Goal: Task Accomplishment & Management: Use online tool/utility

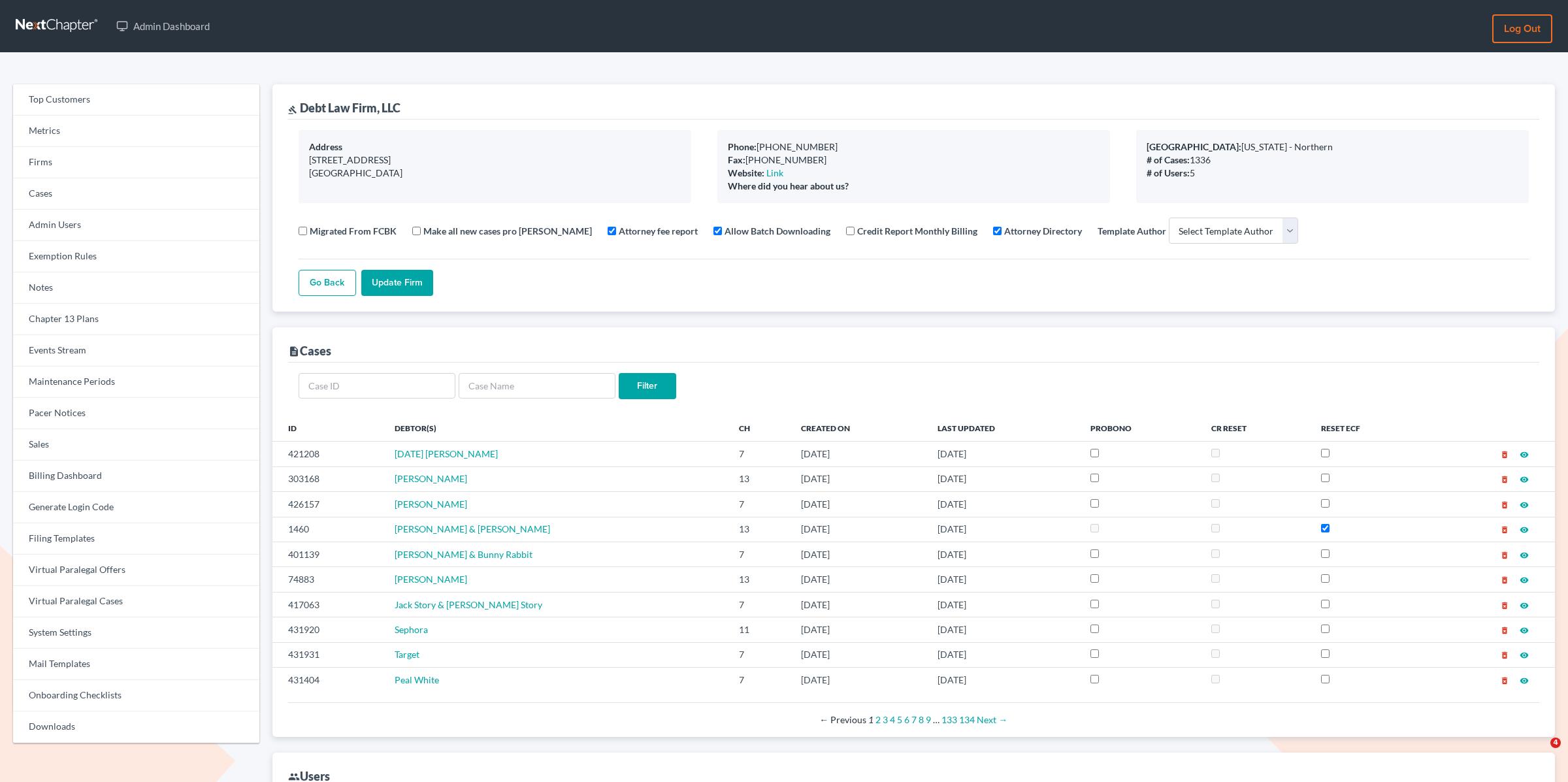
select select
click at [96, 168] on link "Firms" at bounding box center [136, 162] width 247 height 31
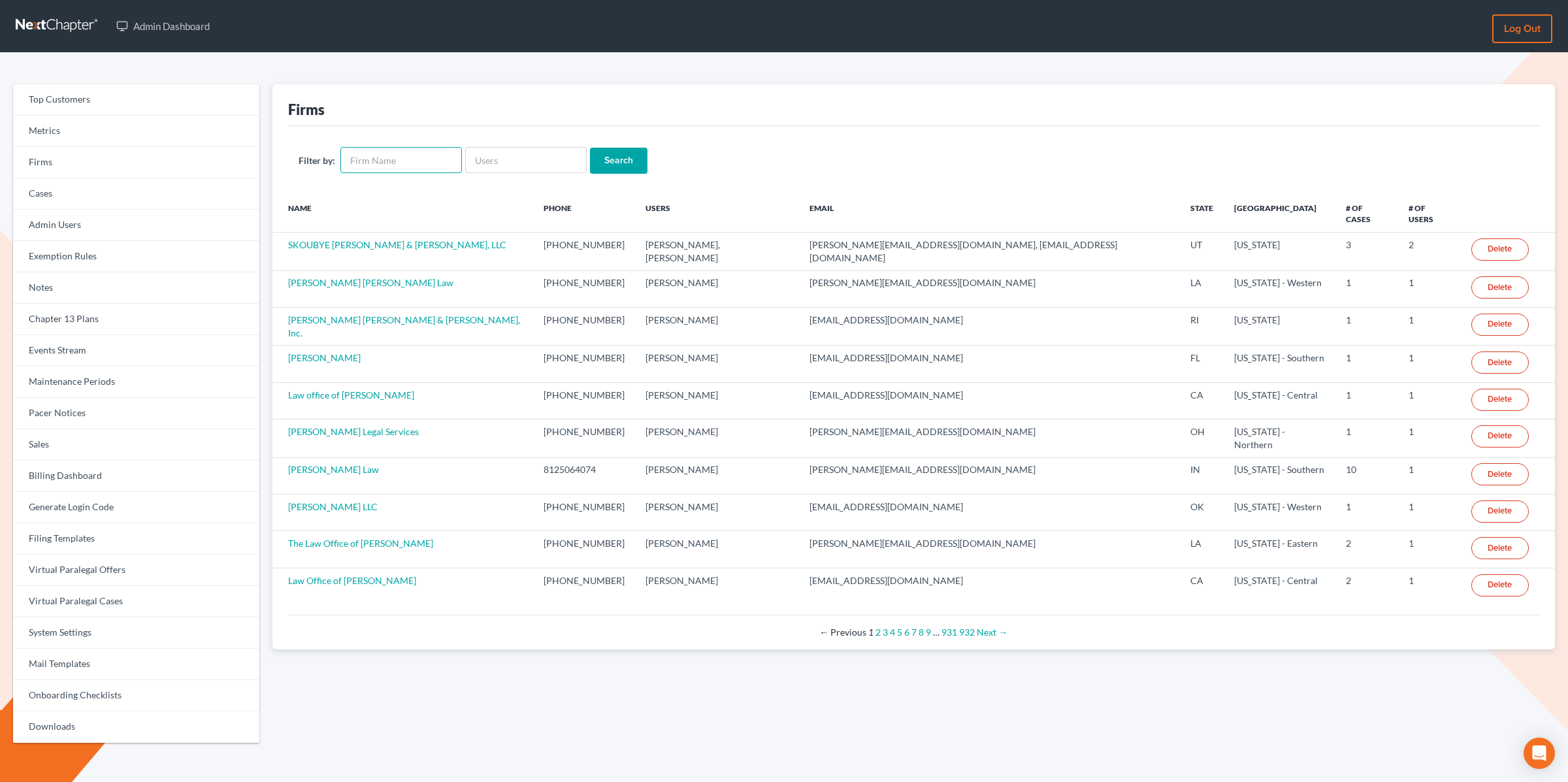
click at [375, 167] on input "text" at bounding box center [401, 159] width 122 height 26
type input "debt law"
click at [71, 353] on link "Events Stream" at bounding box center [136, 350] width 247 height 31
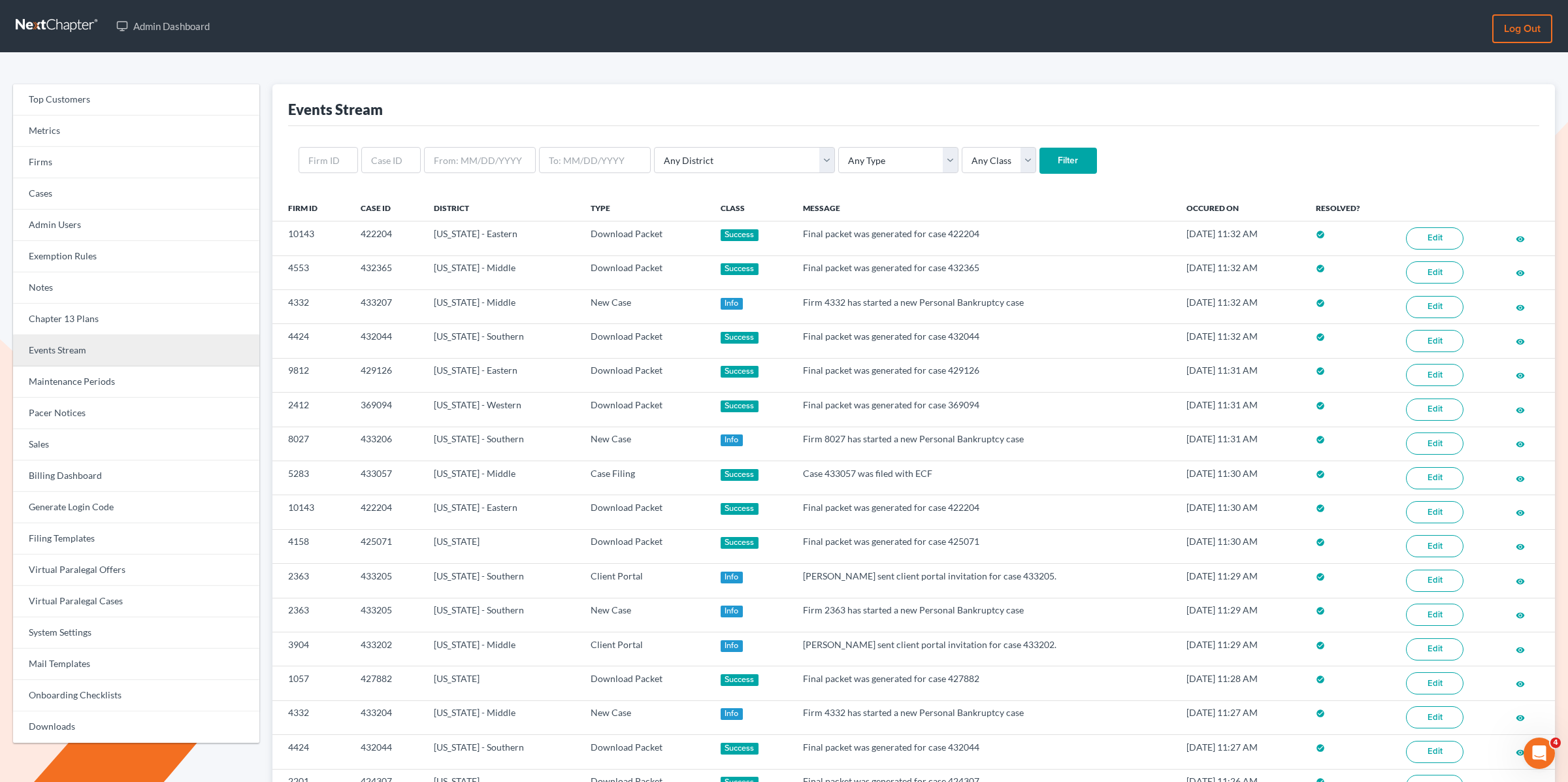
click at [66, 350] on link "Events Stream" at bounding box center [136, 350] width 247 height 31
click at [400, 162] on input "text" at bounding box center [391, 159] width 59 height 26
paste input "431316"
type input "431316"
click at [1040, 147] on input "Filter" at bounding box center [1068, 160] width 58 height 26
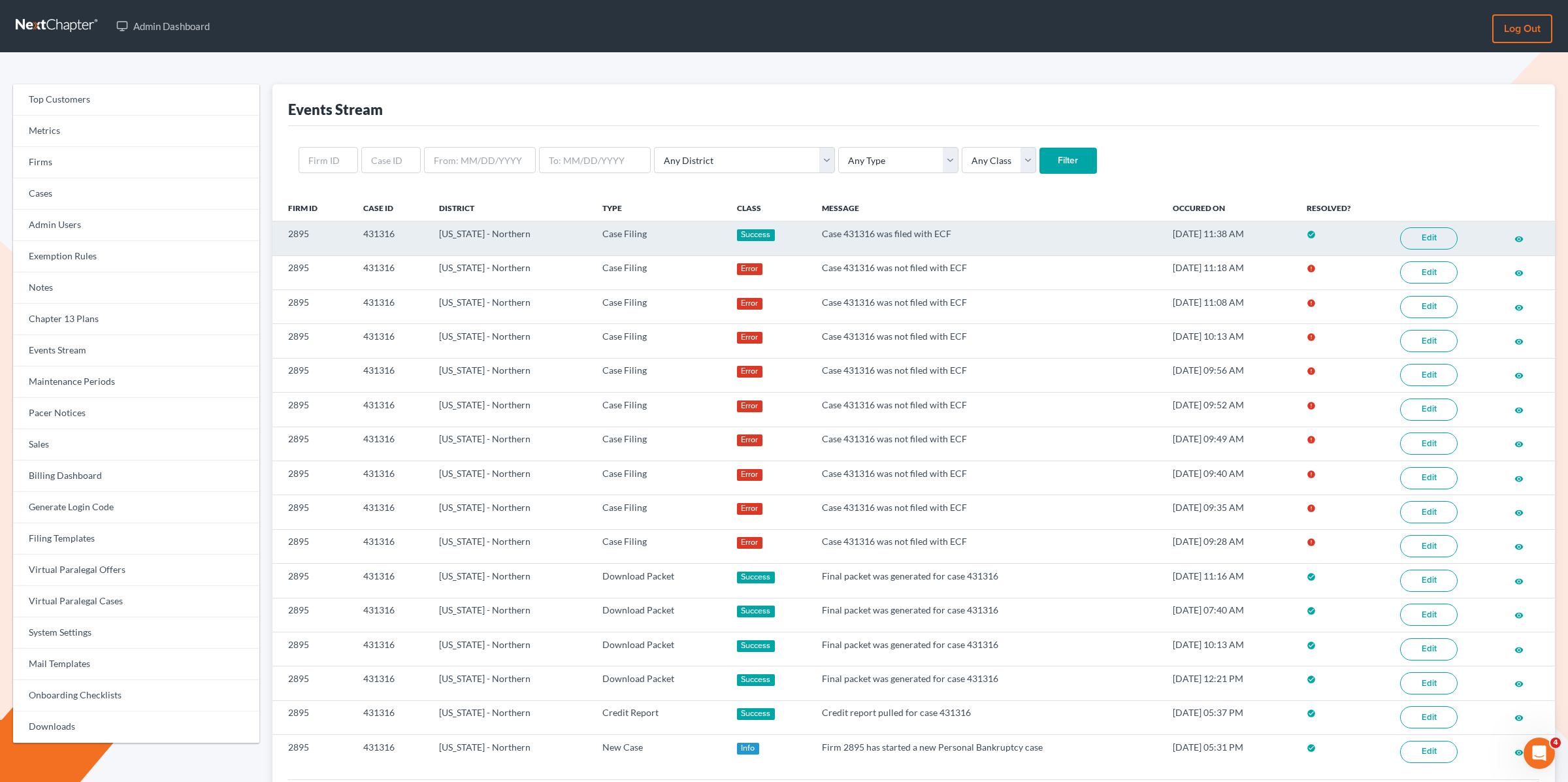
click at [1416, 235] on link "Edit" at bounding box center [1429, 238] width 58 height 22
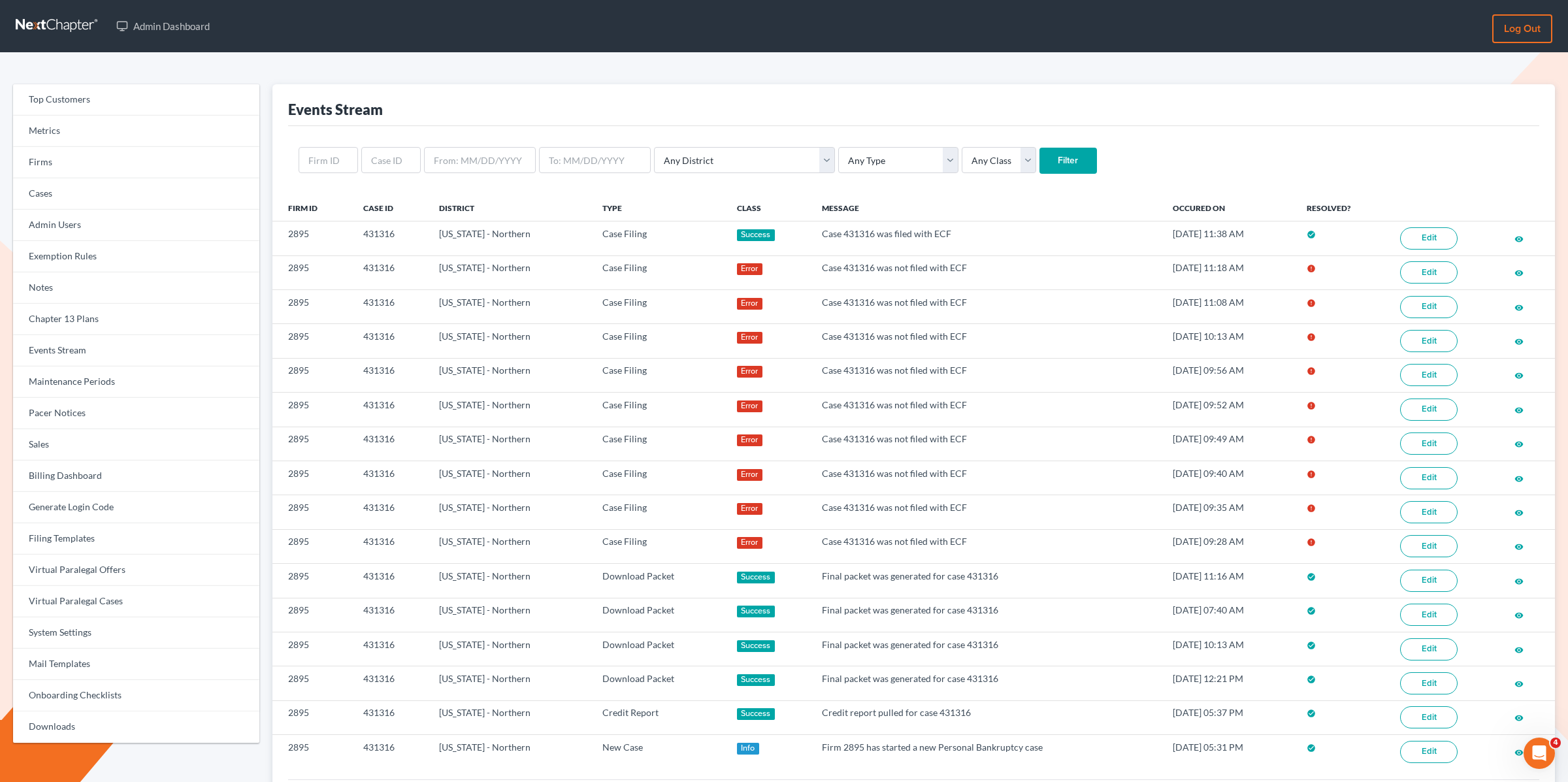
scroll to position [7, 0]
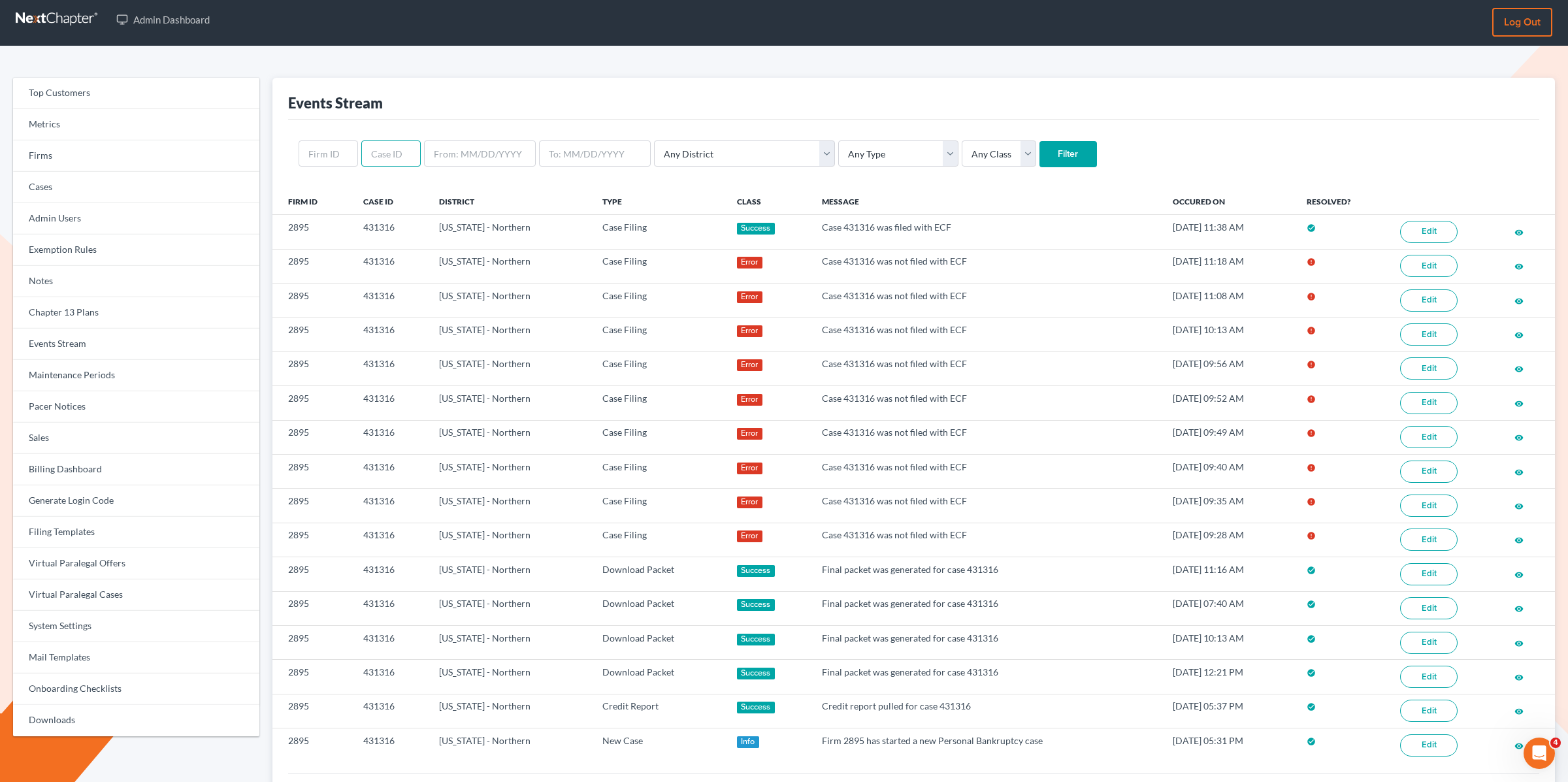
click at [398, 151] on input "text" at bounding box center [391, 153] width 59 height 26
paste input "379650"
type input "379650"
click at [1040, 141] on input "Filter" at bounding box center [1068, 153] width 58 height 26
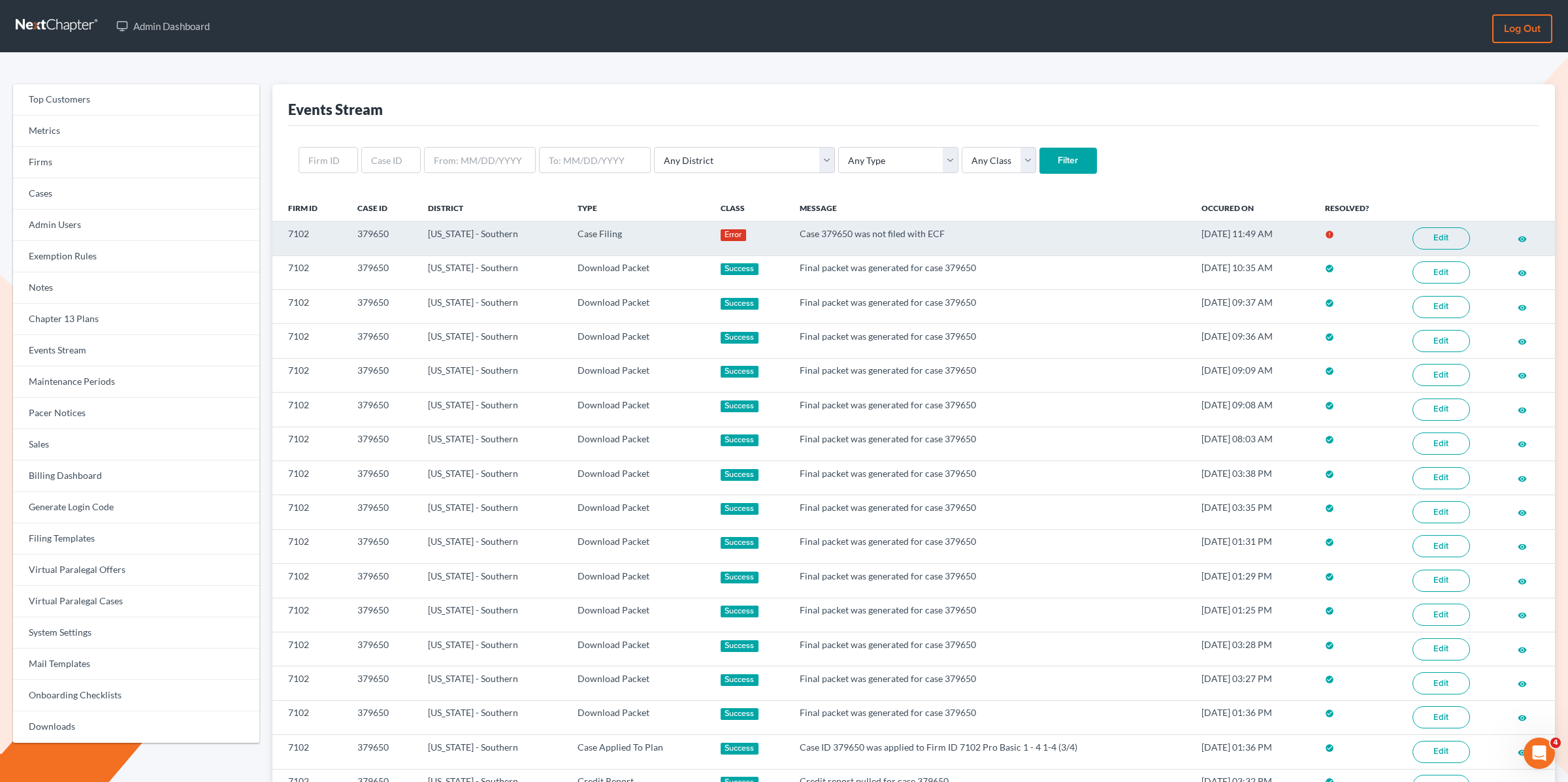
click at [1448, 237] on link "Edit" at bounding box center [1441, 238] width 58 height 22
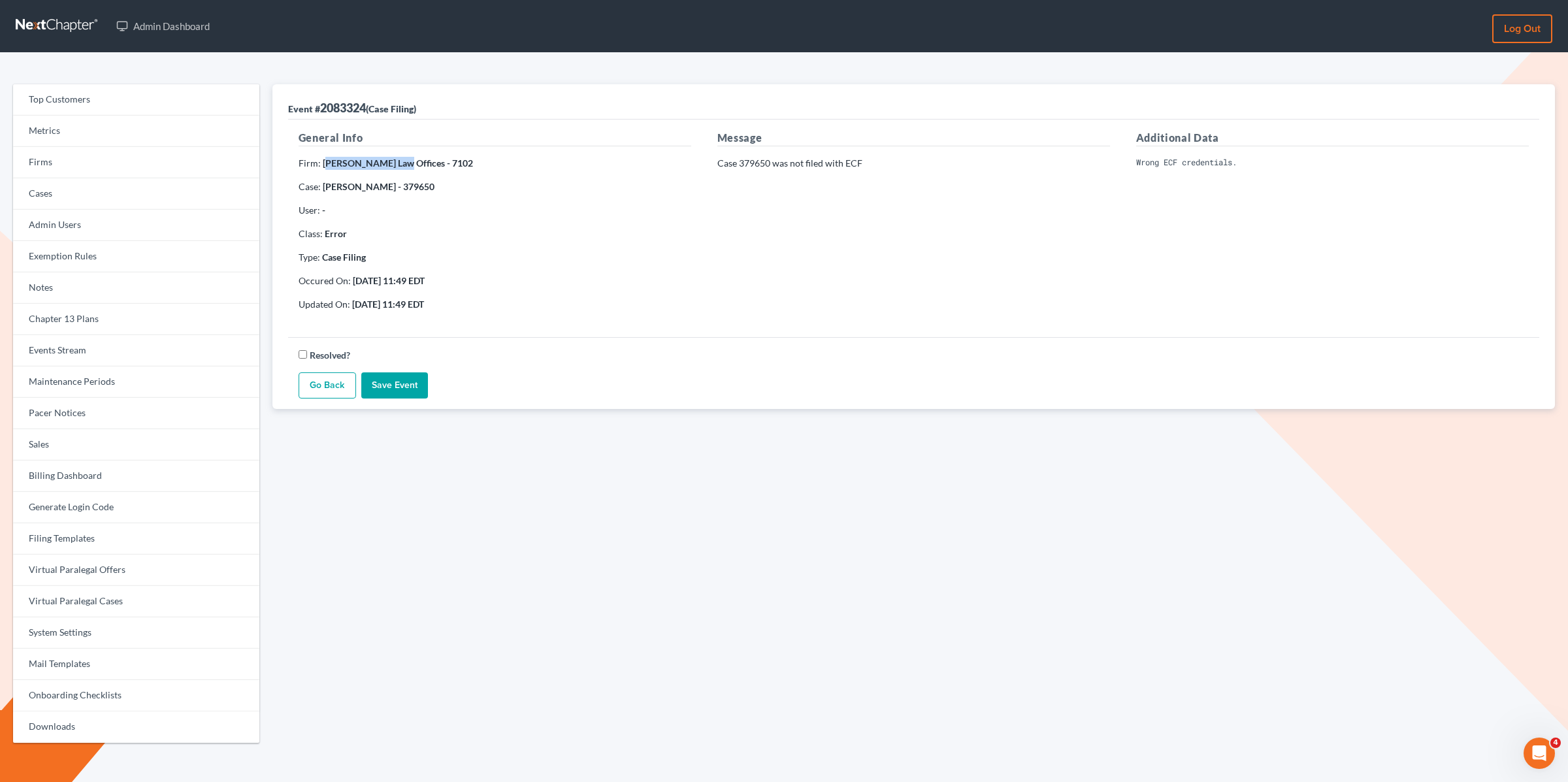
drag, startPoint x: 392, startPoint y: 163, endPoint x: 324, endPoint y: 159, distance: 68.1
click at [324, 159] on strong "[PERSON_NAME] Law Offices - 7102" at bounding box center [398, 163] width 150 height 11
drag, startPoint x: 319, startPoint y: 162, endPoint x: 360, endPoint y: 160, distance: 41.0
click at [359, 160] on p "Firm: [PERSON_NAME] Law Offices - 7102" at bounding box center [495, 163] width 393 height 13
drag, startPoint x: 393, startPoint y: 161, endPoint x: 321, endPoint y: 165, distance: 72.1
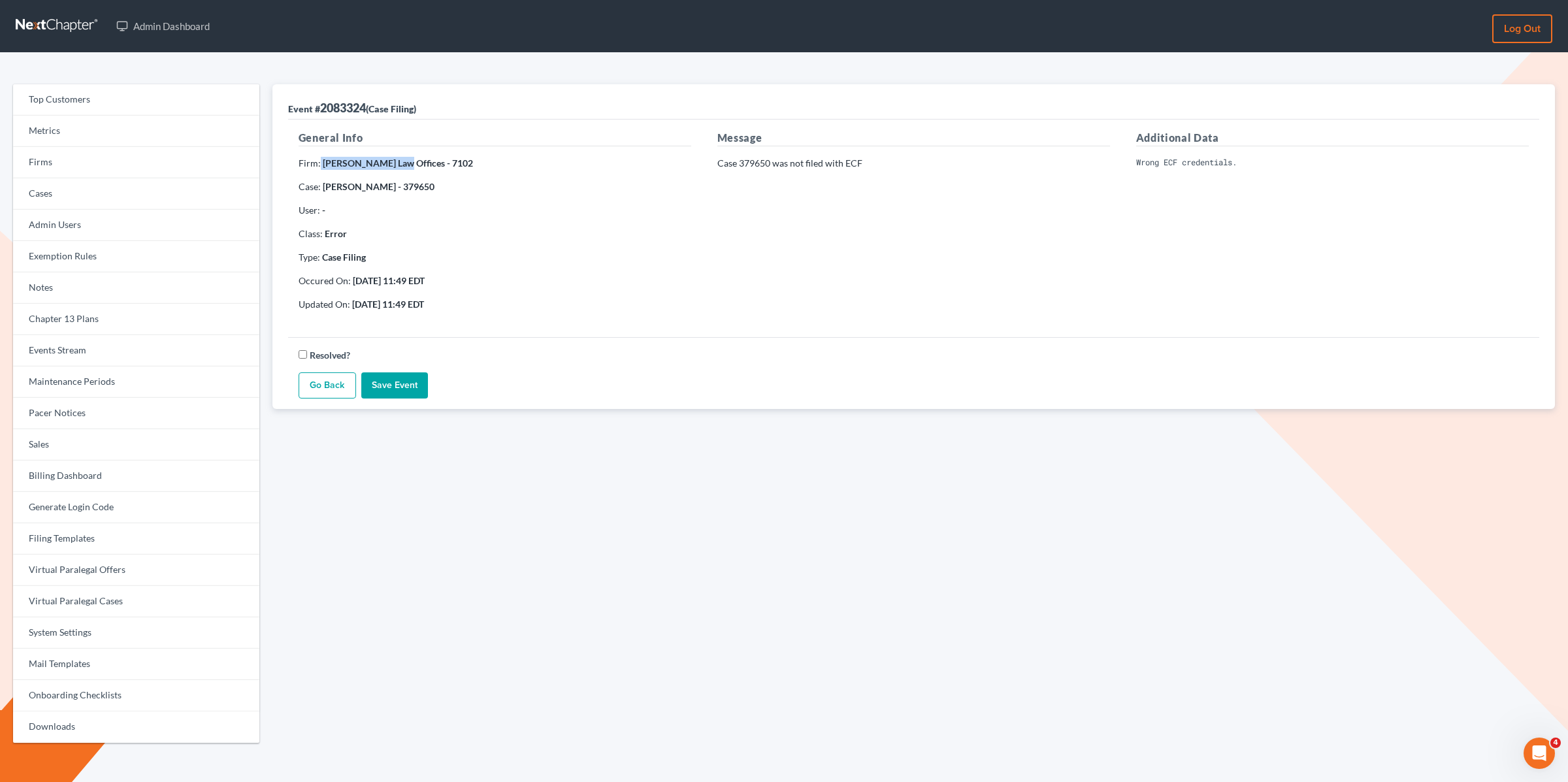
click at [323, 165] on strong "[PERSON_NAME] Law Offices - 7102" at bounding box center [398, 163] width 150 height 11
copy p "[PERSON_NAME] Law Offices"
